Goal: Check status: Check status

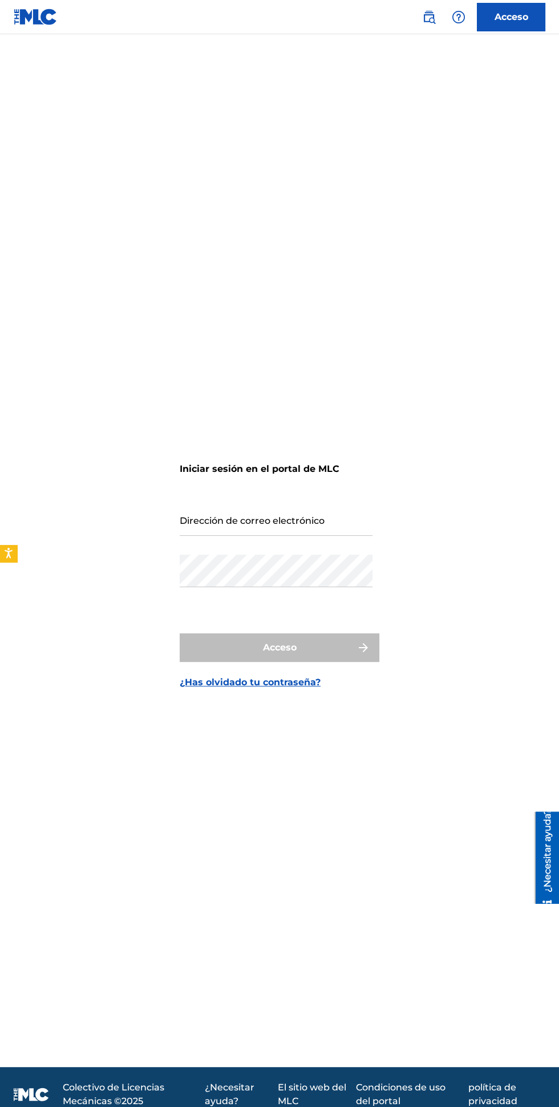
click at [331, 536] on input "Dirección de correo electrónico" at bounding box center [276, 519] width 193 height 33
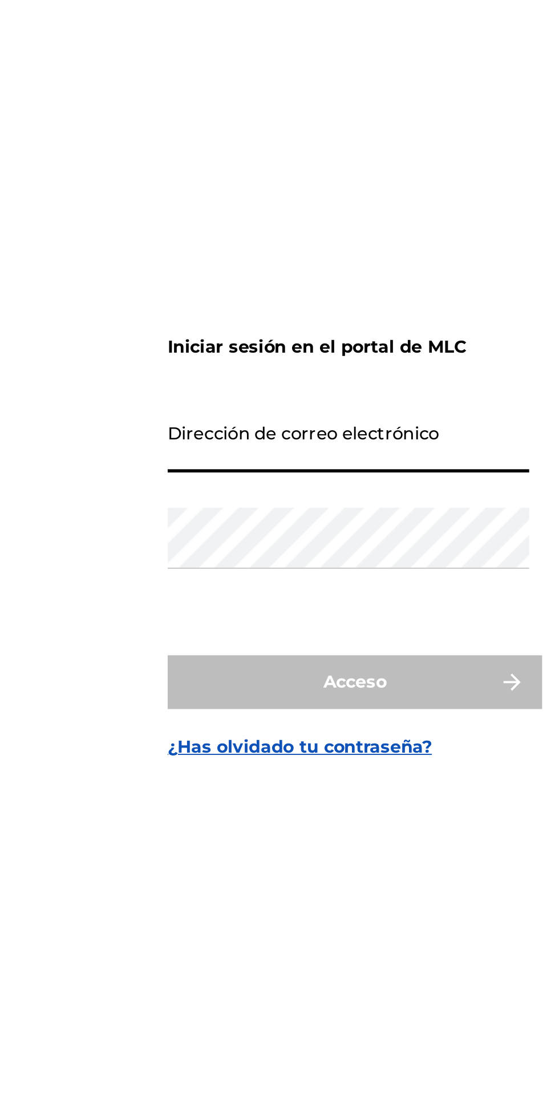
type input "[EMAIL_ADDRESS][DOMAIN_NAME]"
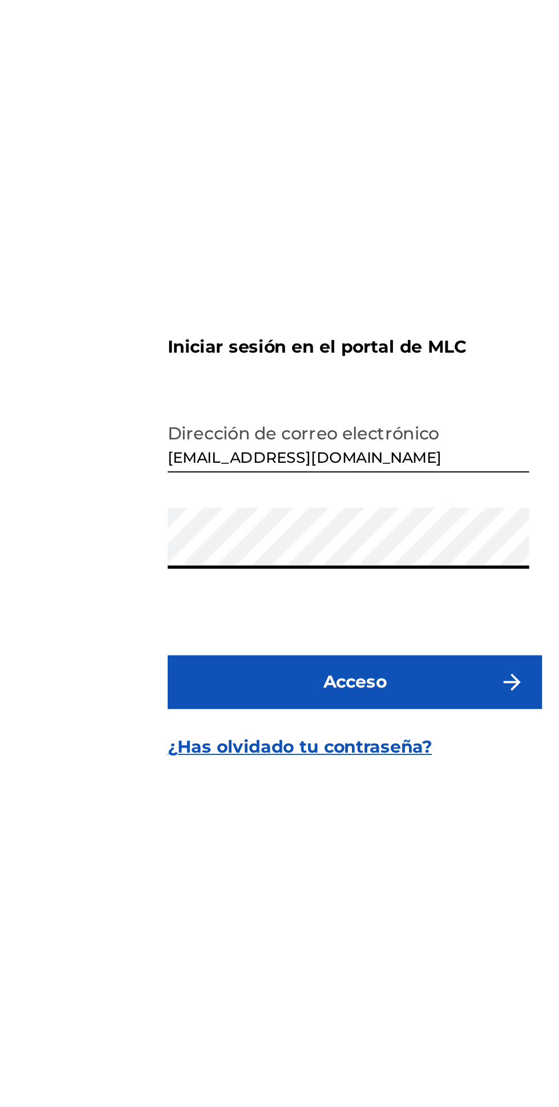
click at [318, 662] on button "Acceso" at bounding box center [280, 647] width 200 height 29
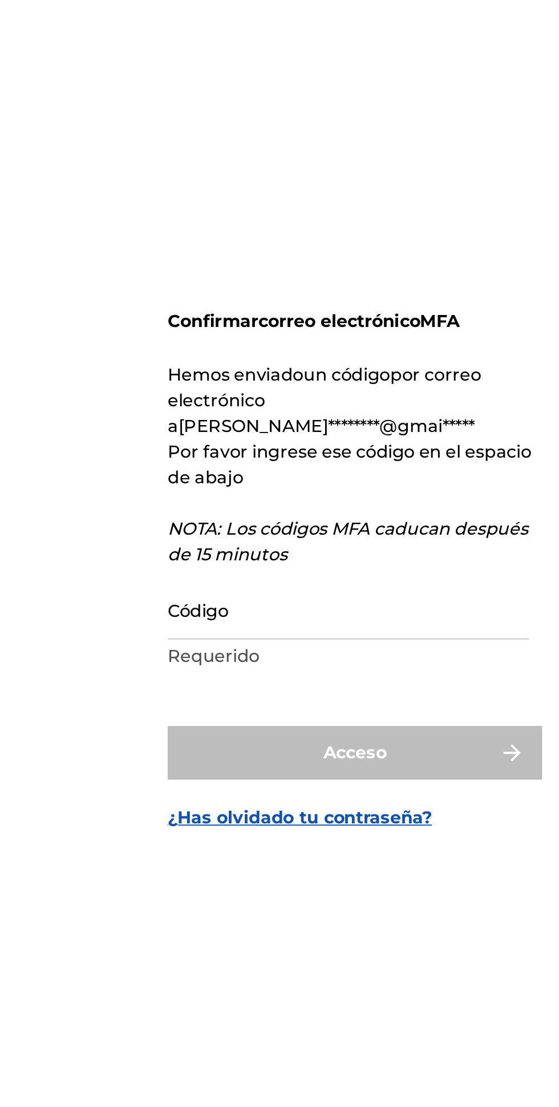
click at [250, 615] on input "Código" at bounding box center [276, 599] width 193 height 33
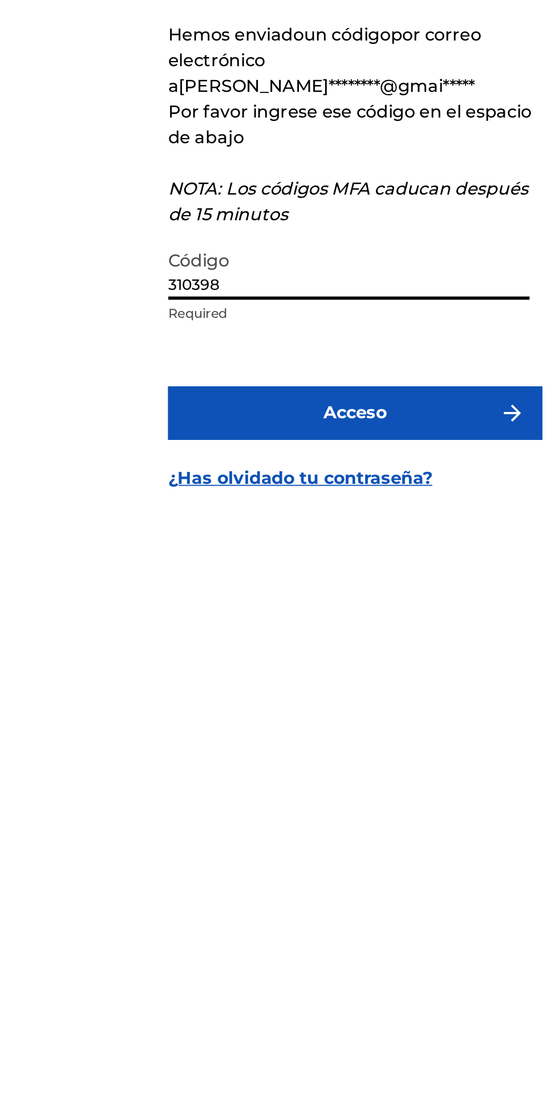
type input "310398"
click at [208, 690] on button "Acceso" at bounding box center [280, 675] width 200 height 29
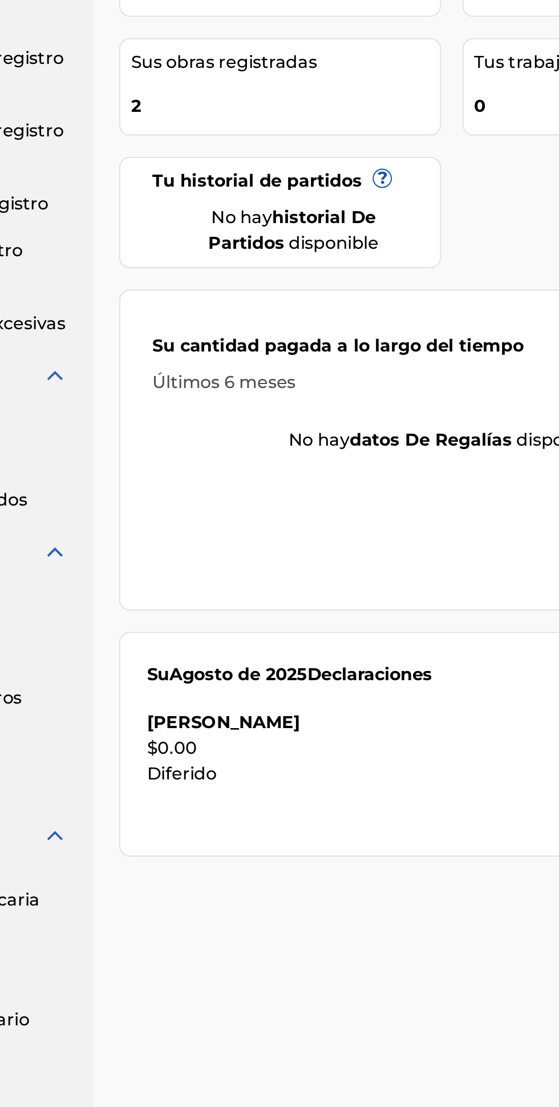
click at [372, 592] on div "Diferido" at bounding box center [343, 590] width 277 height 14
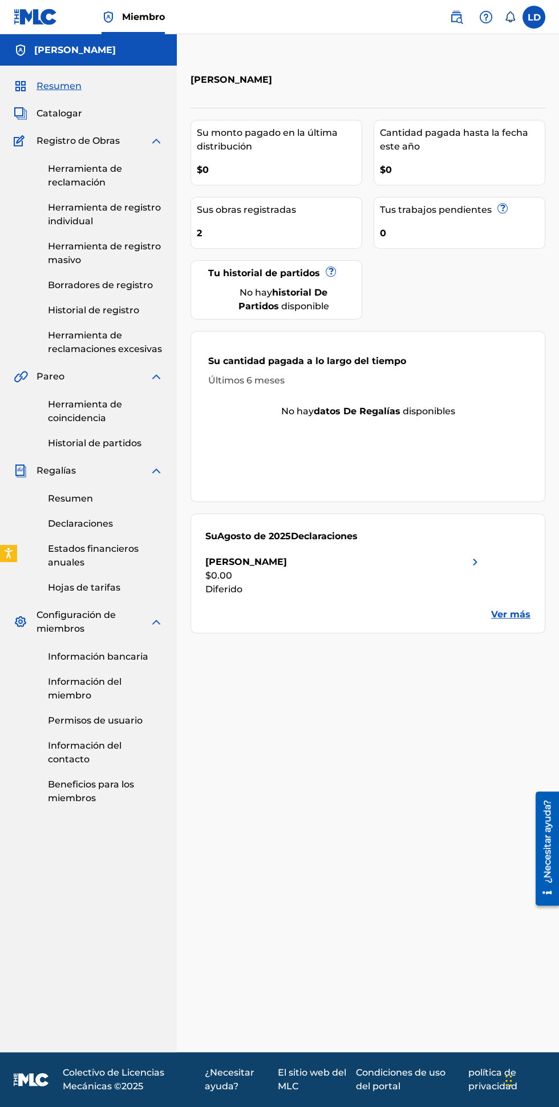
click at [515, 613] on font "Ver más" at bounding box center [510, 614] width 39 height 11
